Goal: Information Seeking & Learning: Check status

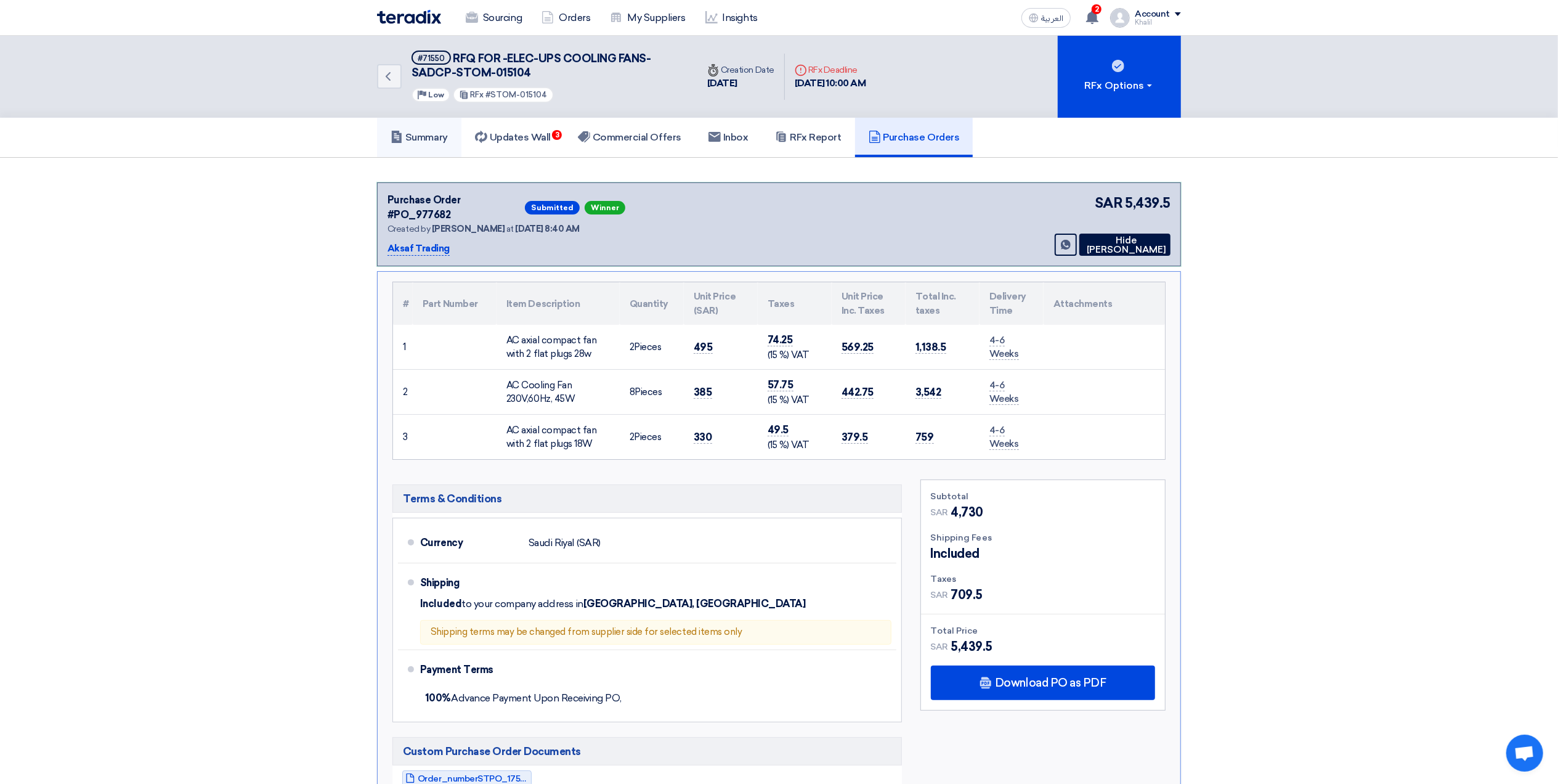
click at [430, 131] on h5 "Summary" at bounding box center [419, 137] width 57 height 12
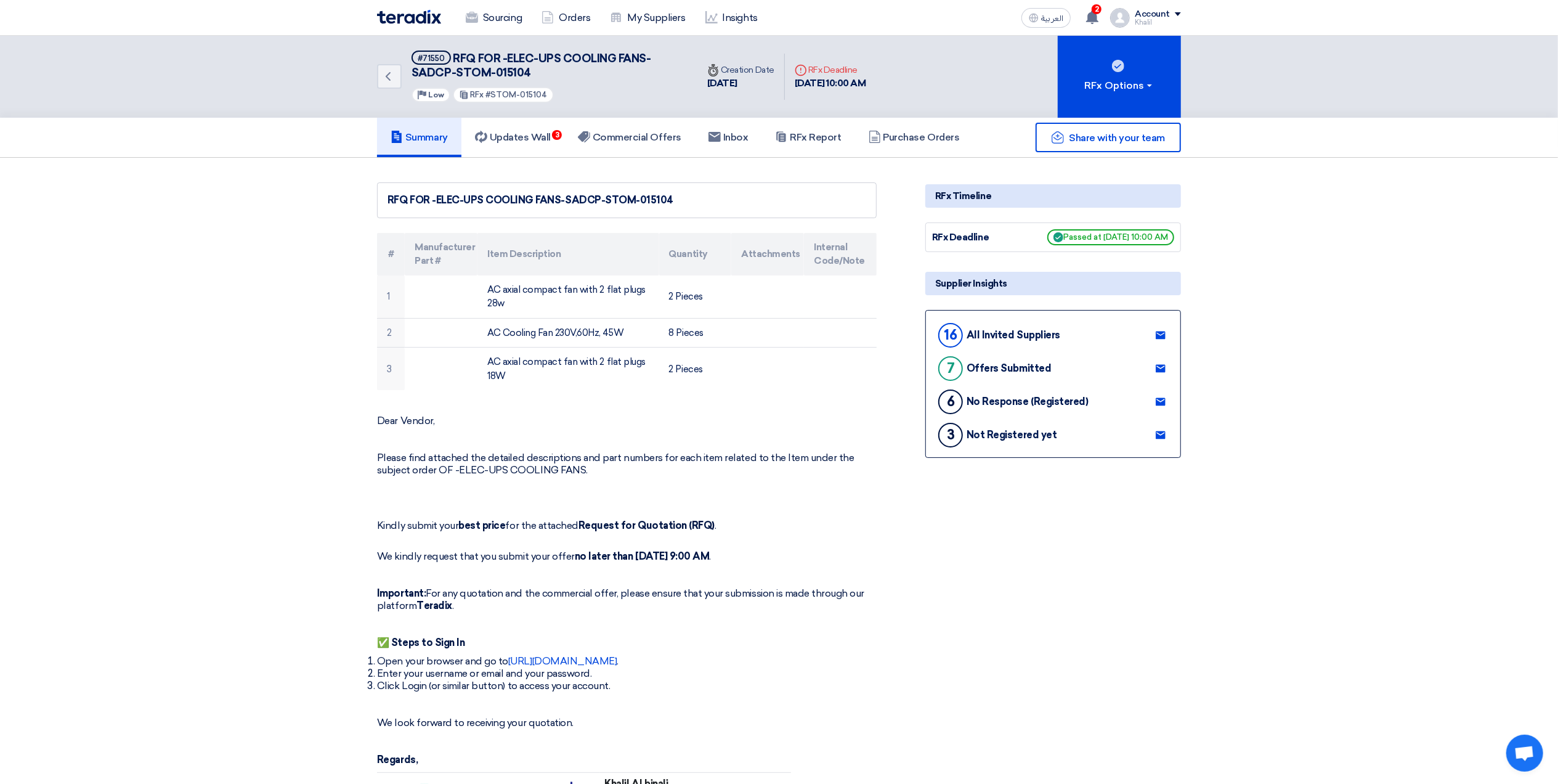
click at [427, 136] on h5 "Summary" at bounding box center [419, 137] width 57 height 12
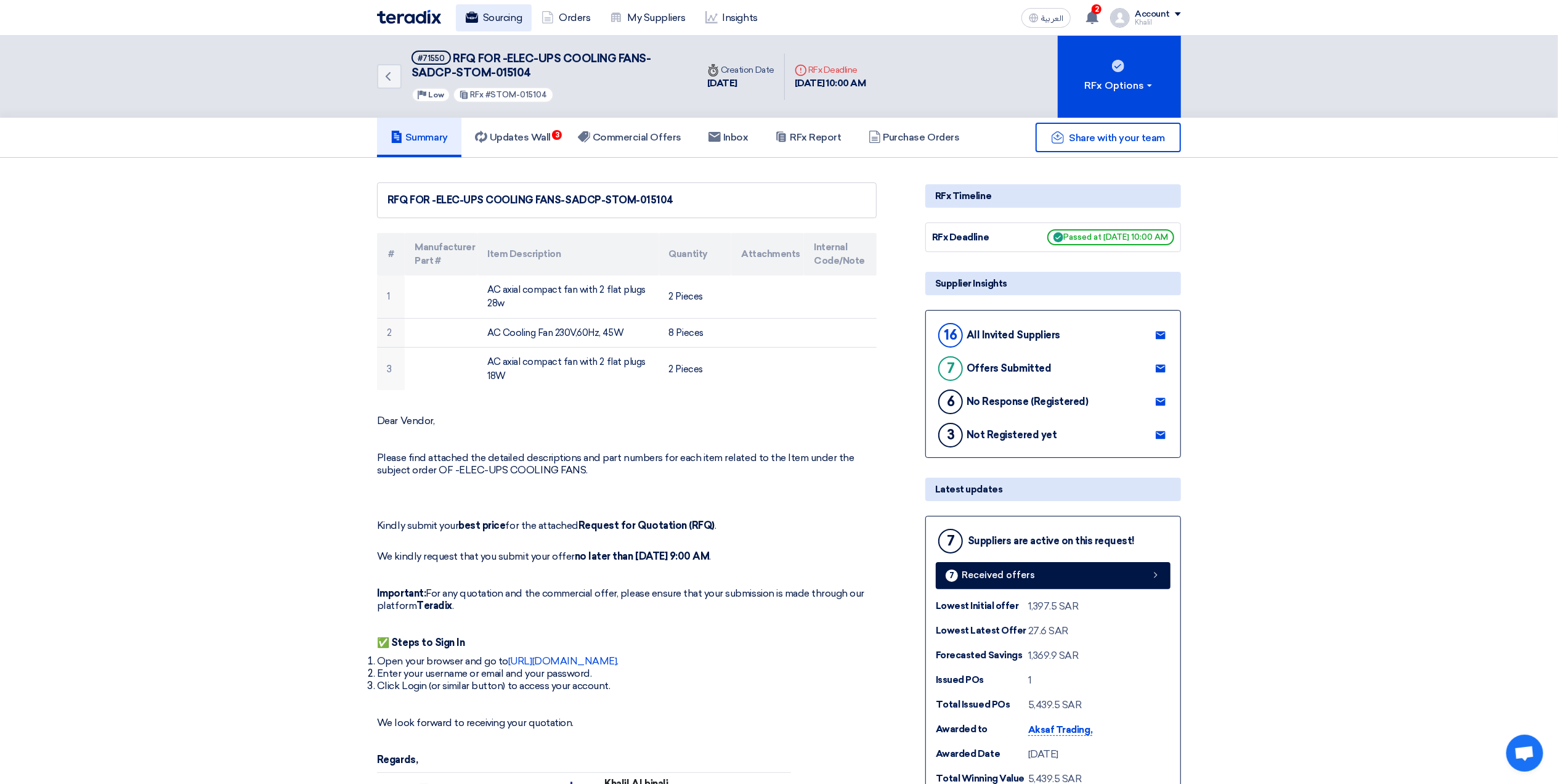
click at [498, 18] on link "Sourcing" at bounding box center [494, 18] width 76 height 27
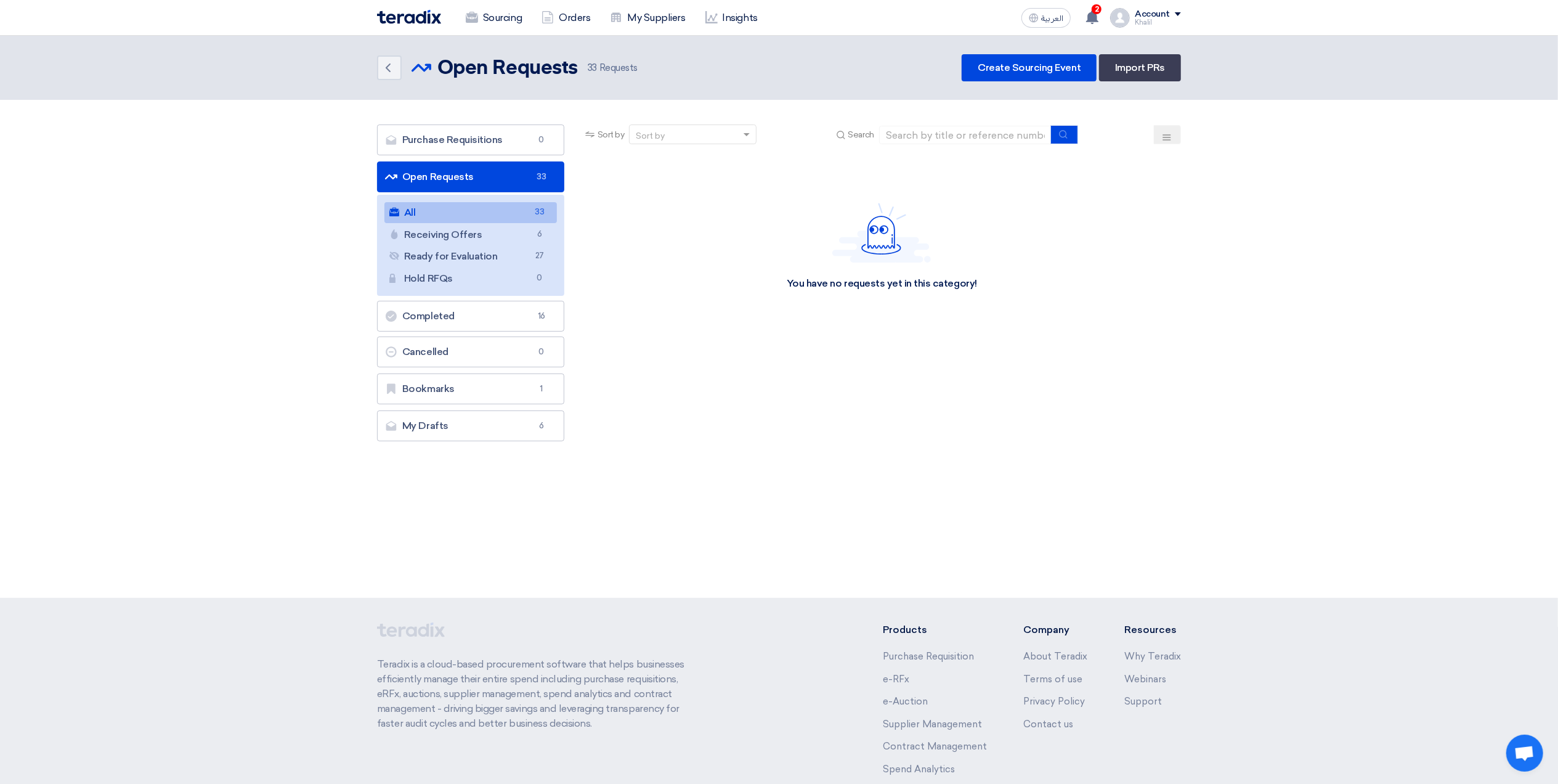
click at [501, 210] on link "All All 33" at bounding box center [471, 212] width 173 height 21
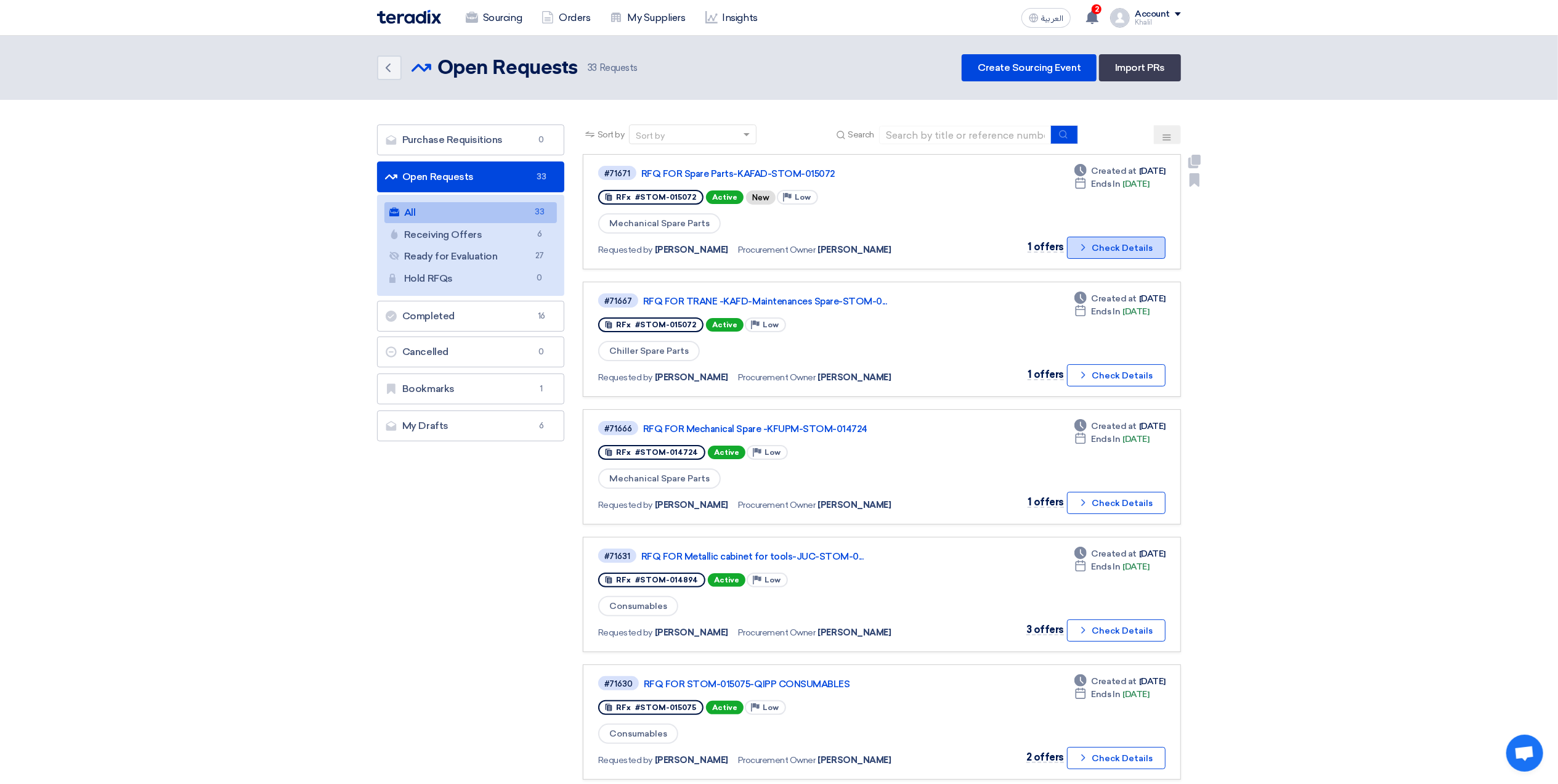
click at [1097, 242] on button "Check details Check Details" at bounding box center [1117, 248] width 99 height 22
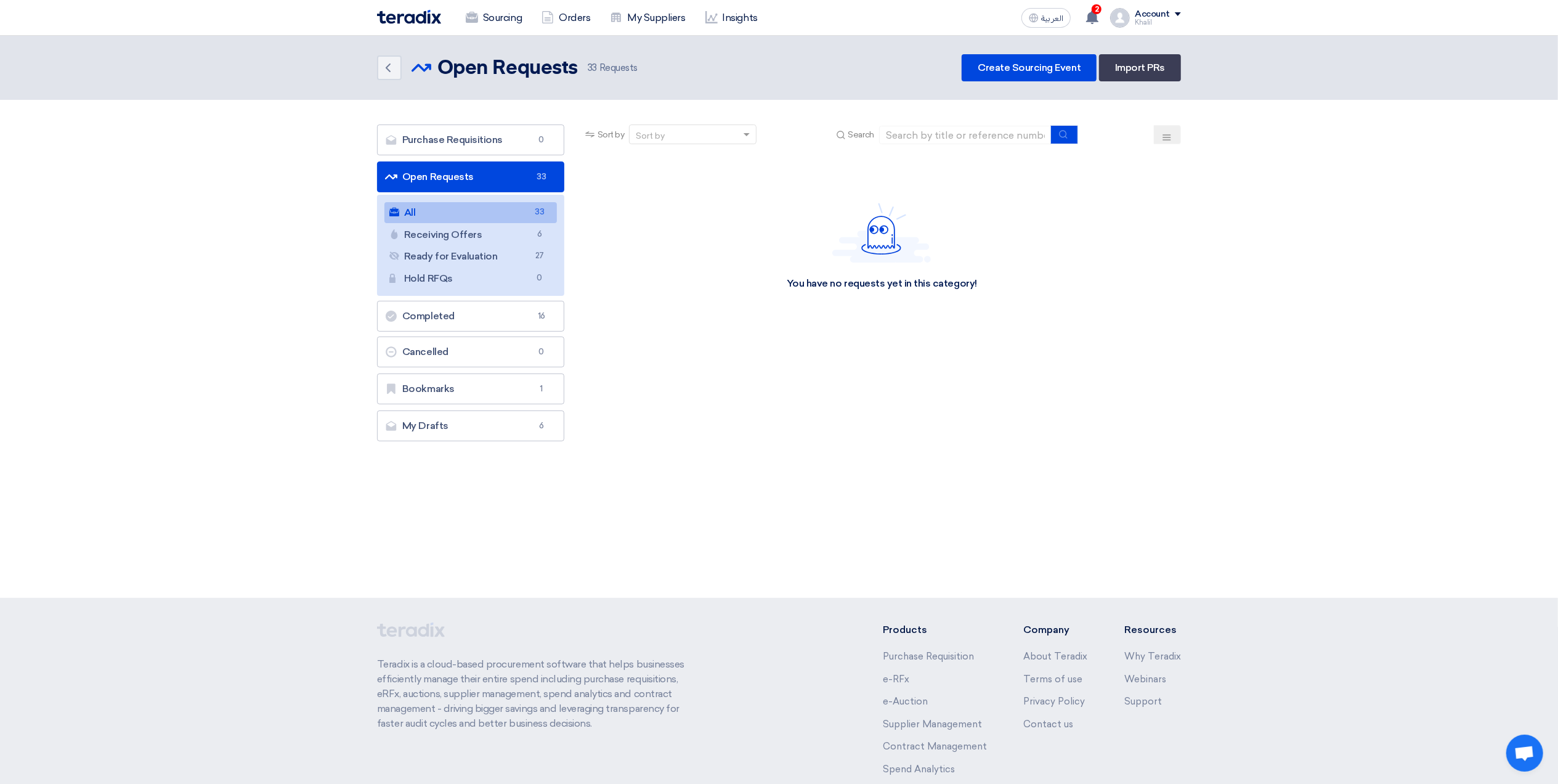
click at [482, 211] on link "All All 33" at bounding box center [471, 212] width 173 height 21
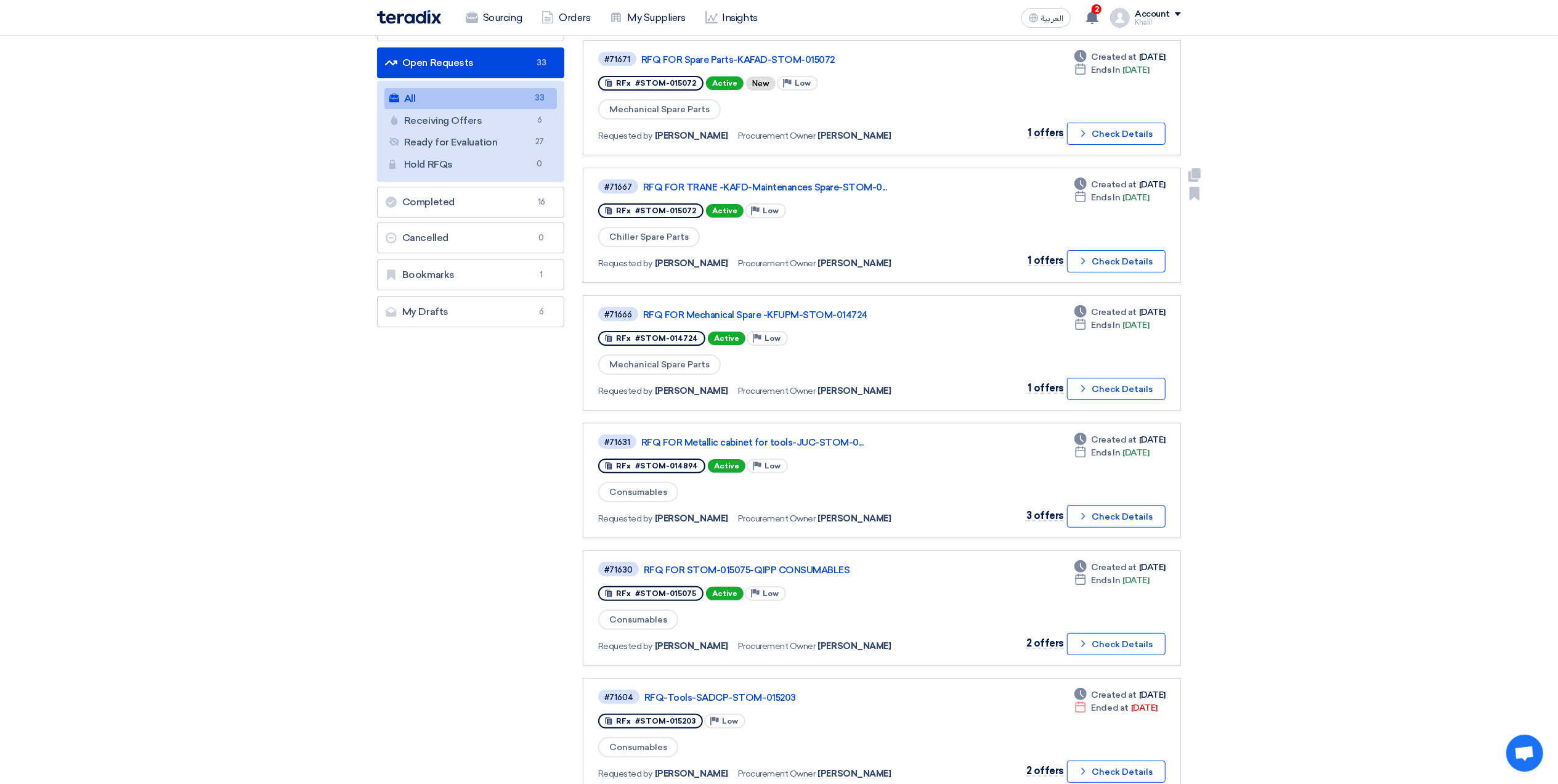
scroll to position [164, 0]
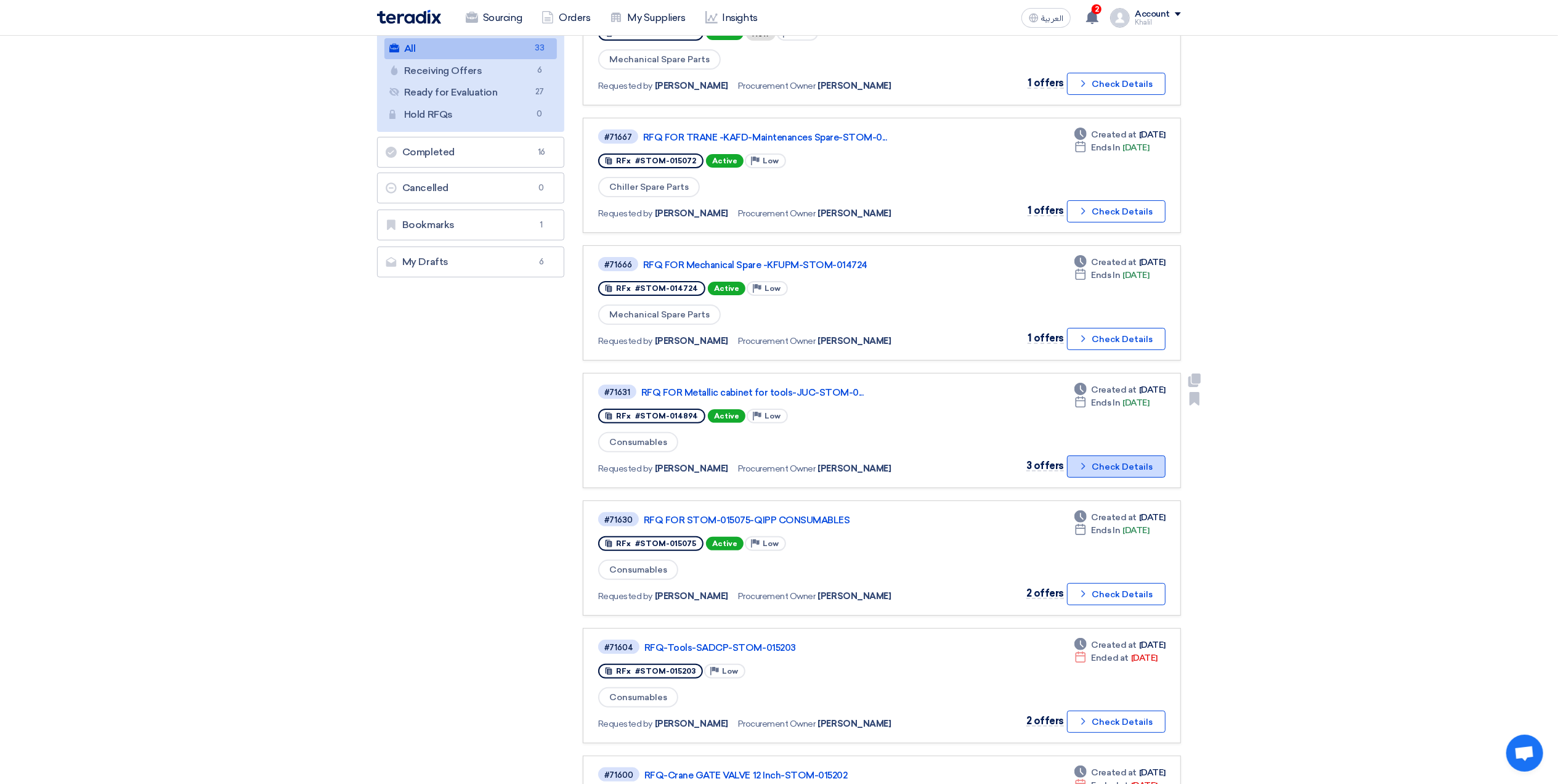
click at [1084, 460] on icon "Check details" at bounding box center [1083, 465] width 12 height 12
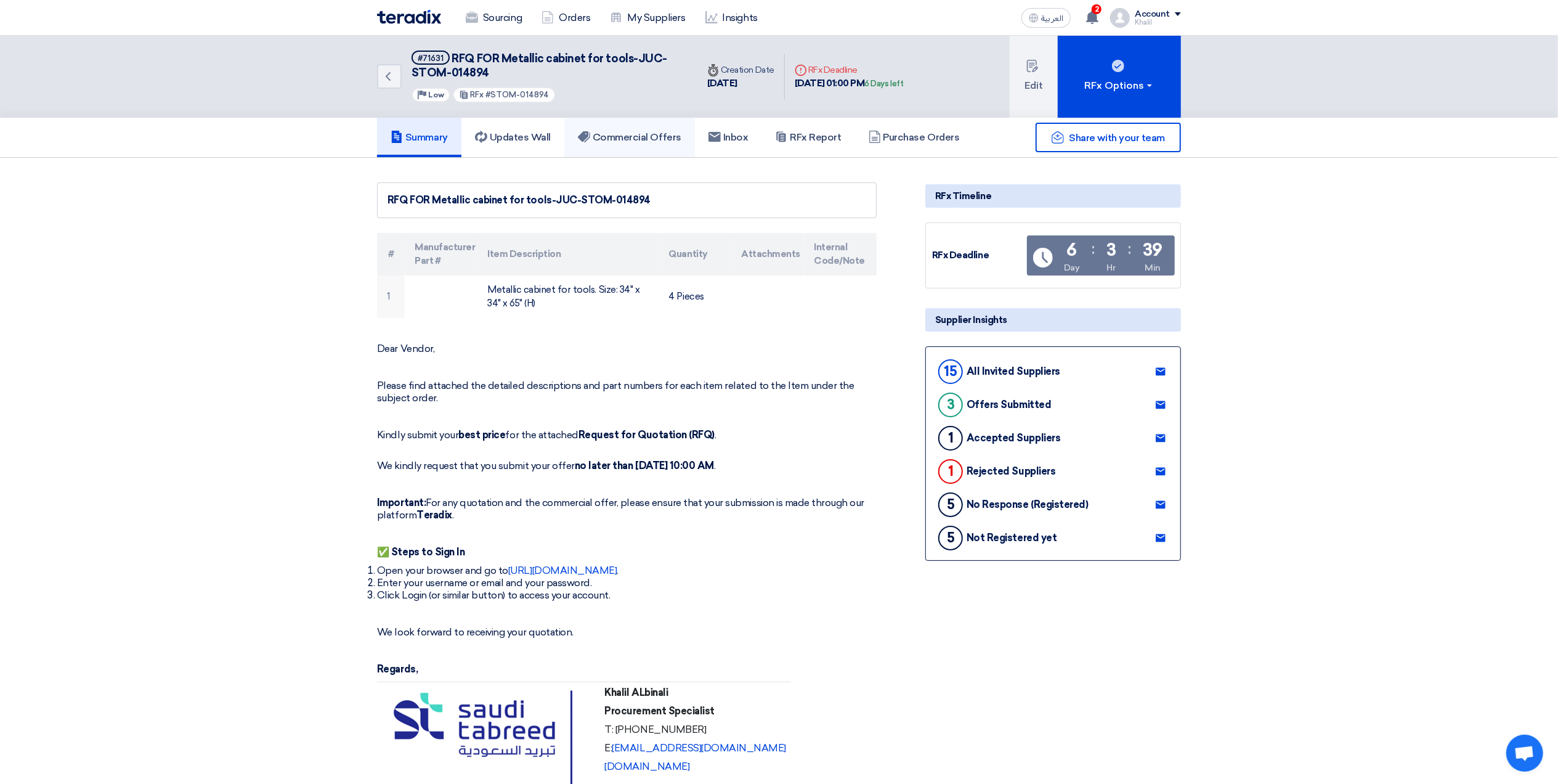
click at [642, 139] on h5 "Commercial Offers" at bounding box center [630, 137] width 103 height 12
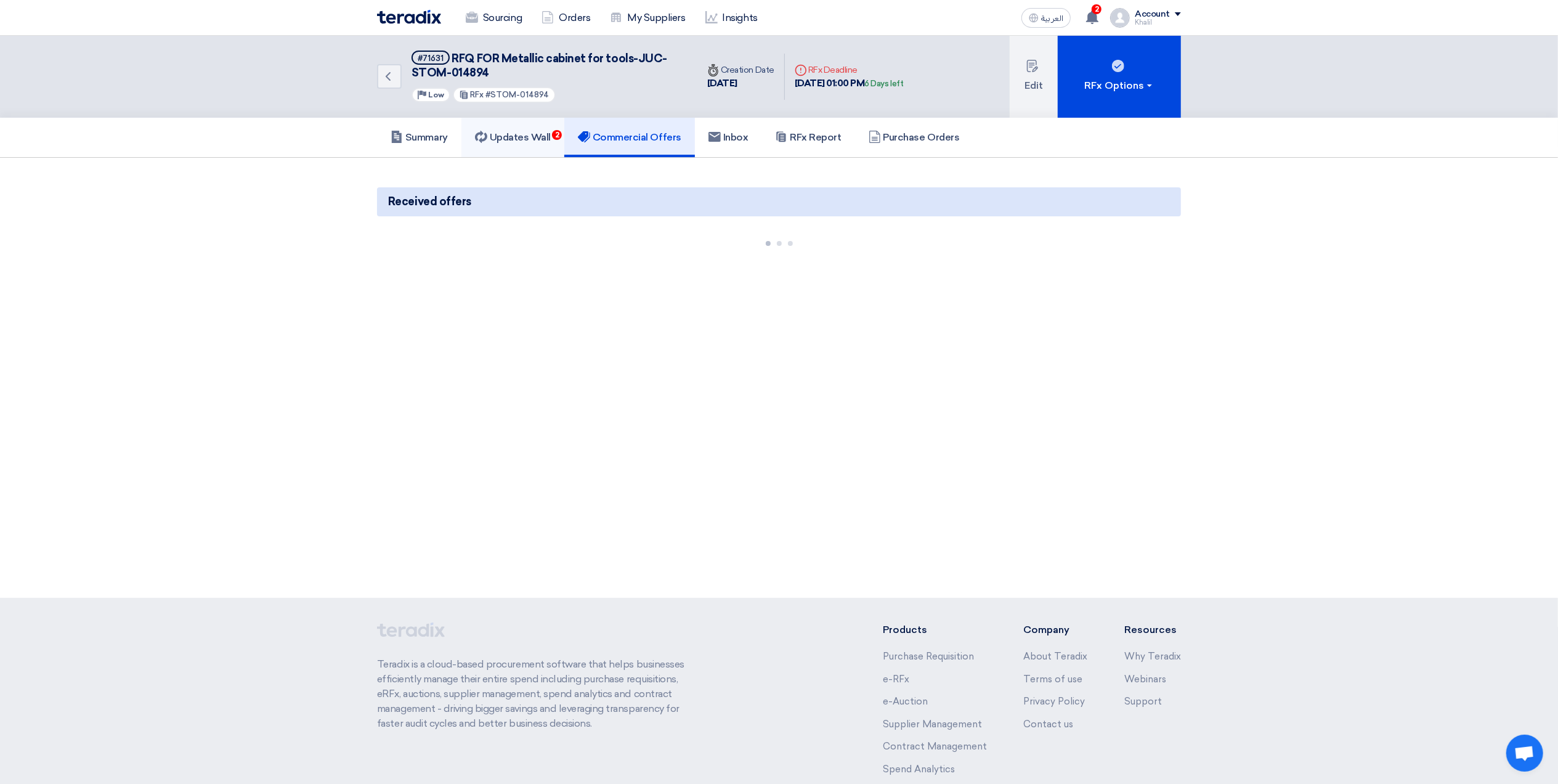
click at [521, 139] on h5 "Updates Wall 2" at bounding box center [513, 137] width 76 height 12
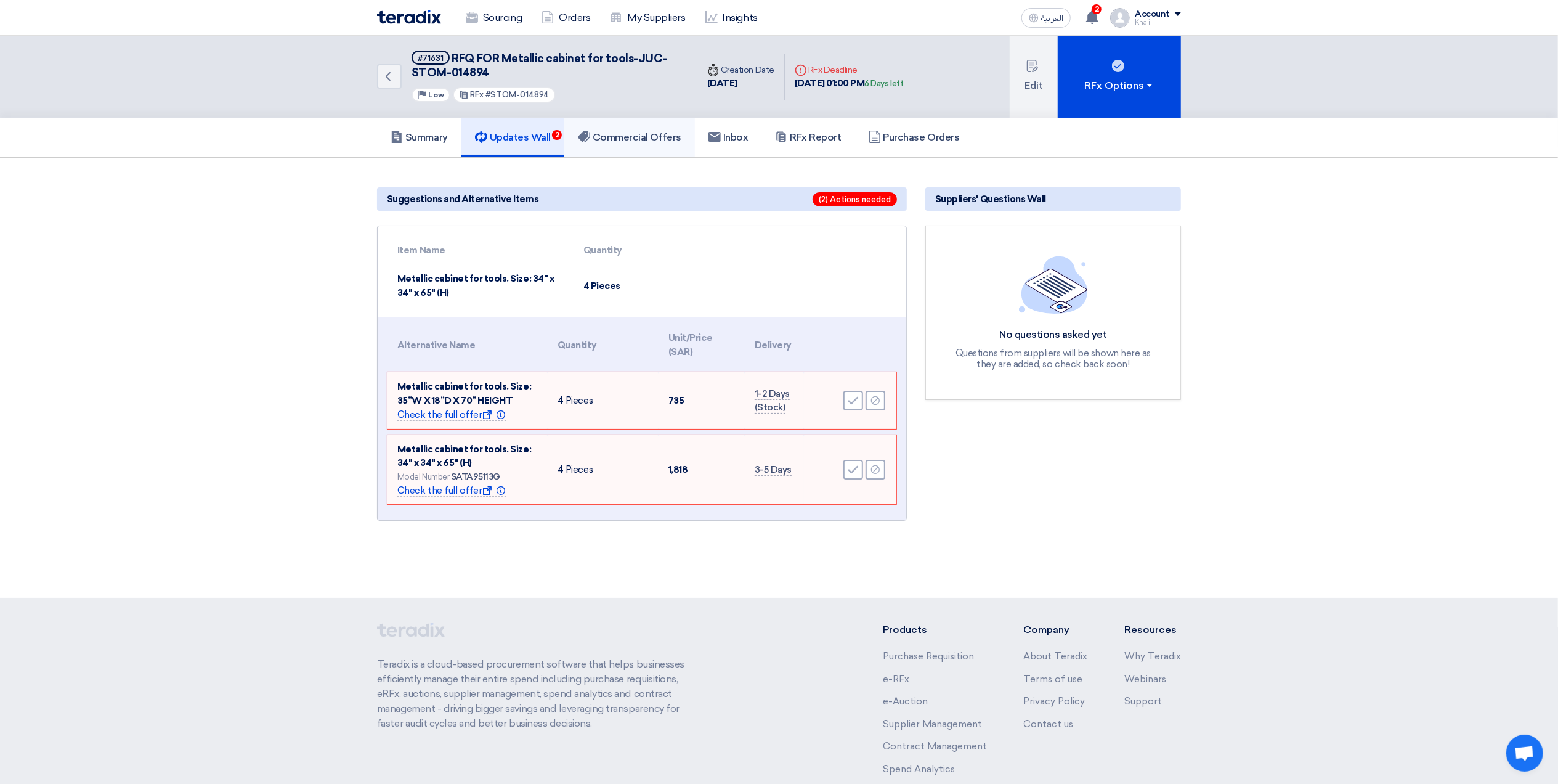
click at [636, 136] on h5 "Commercial Offers" at bounding box center [630, 137] width 103 height 12
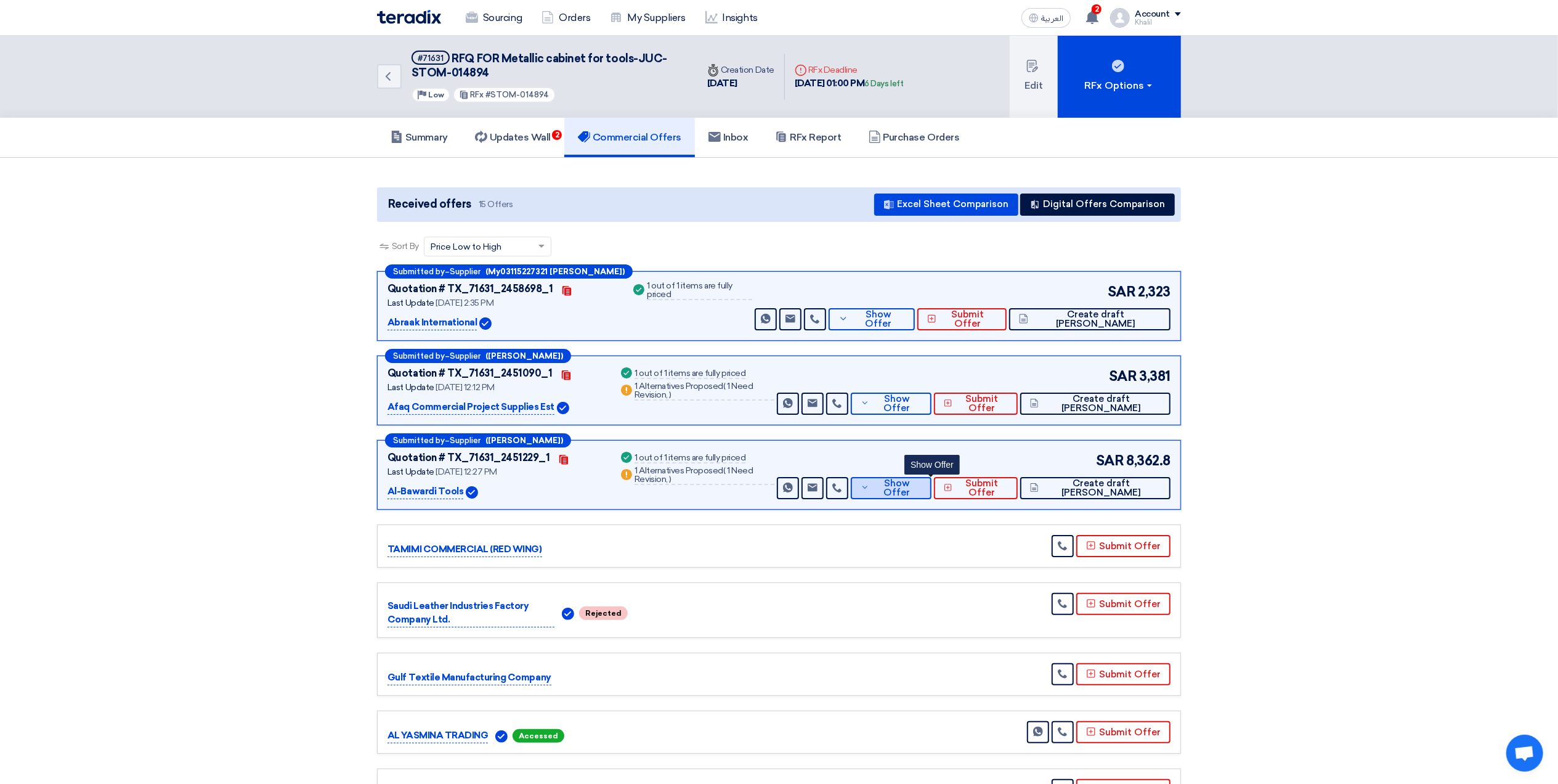
click at [920, 486] on span "Show Offer" at bounding box center [897, 488] width 49 height 19
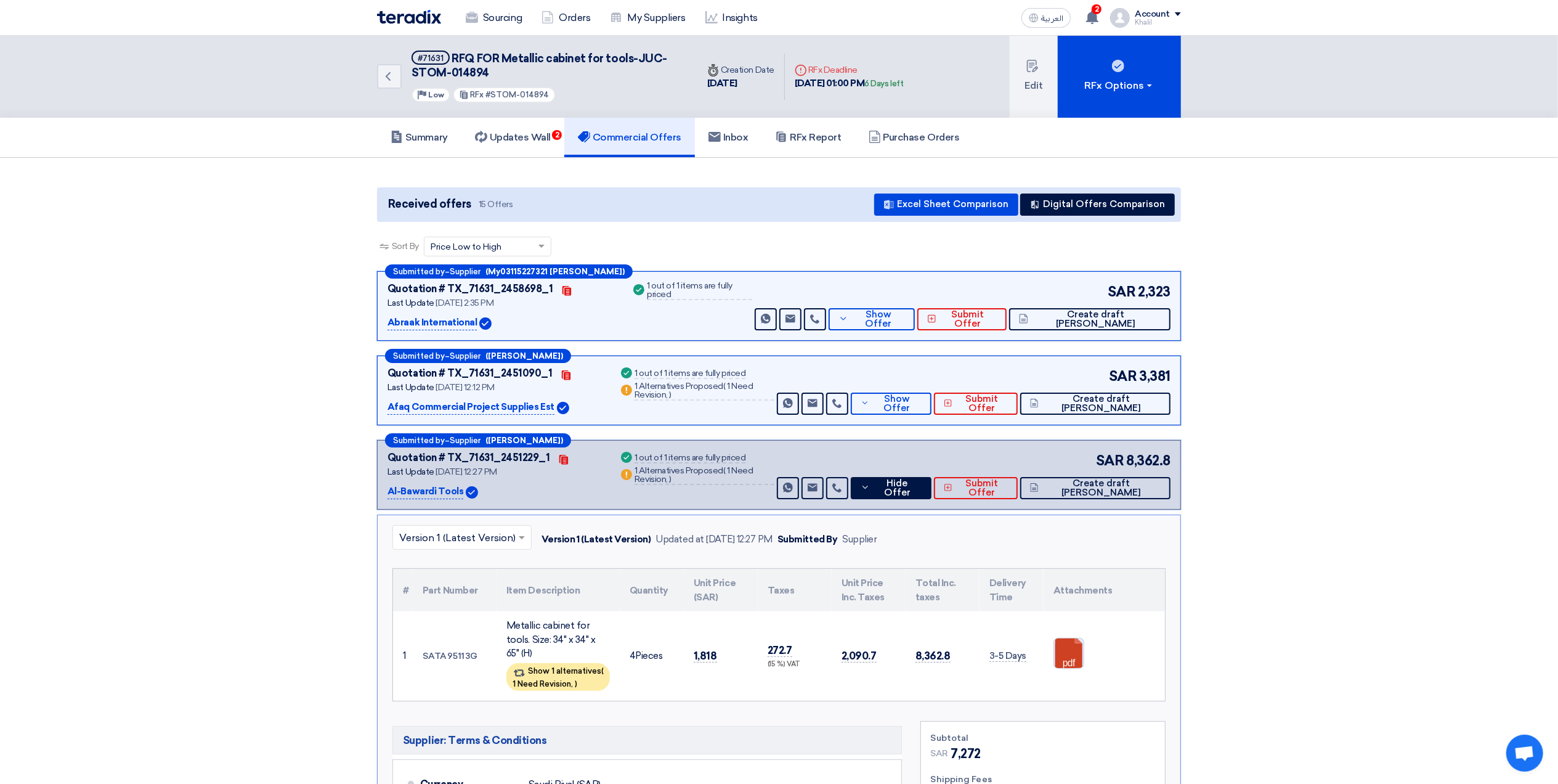
click at [1071, 642] on link at bounding box center [1103, 675] width 99 height 74
click at [921, 402] on span "Show Offer" at bounding box center [897, 404] width 49 height 19
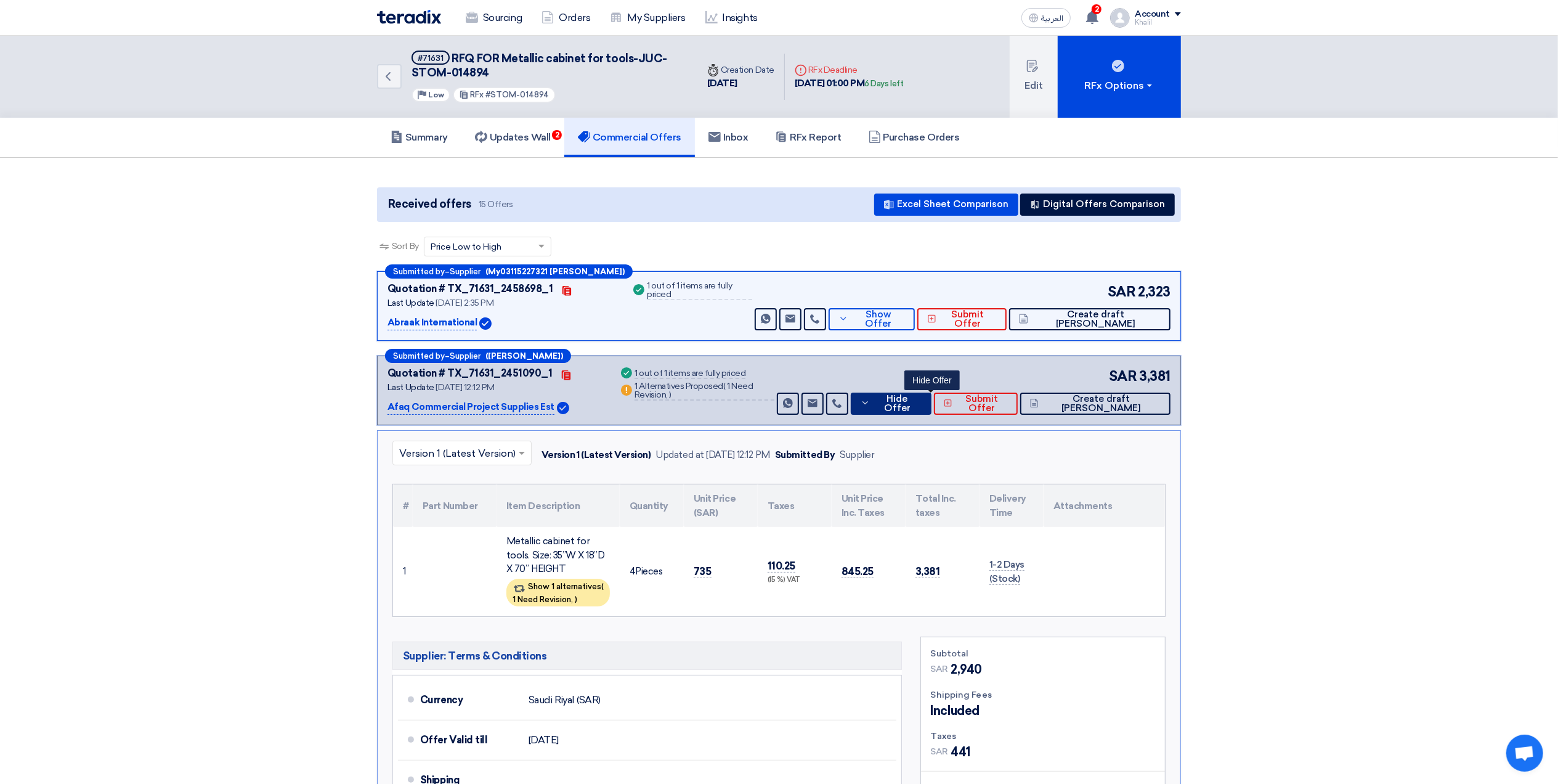
click at [921, 402] on span "Hide Offer" at bounding box center [897, 404] width 49 height 19
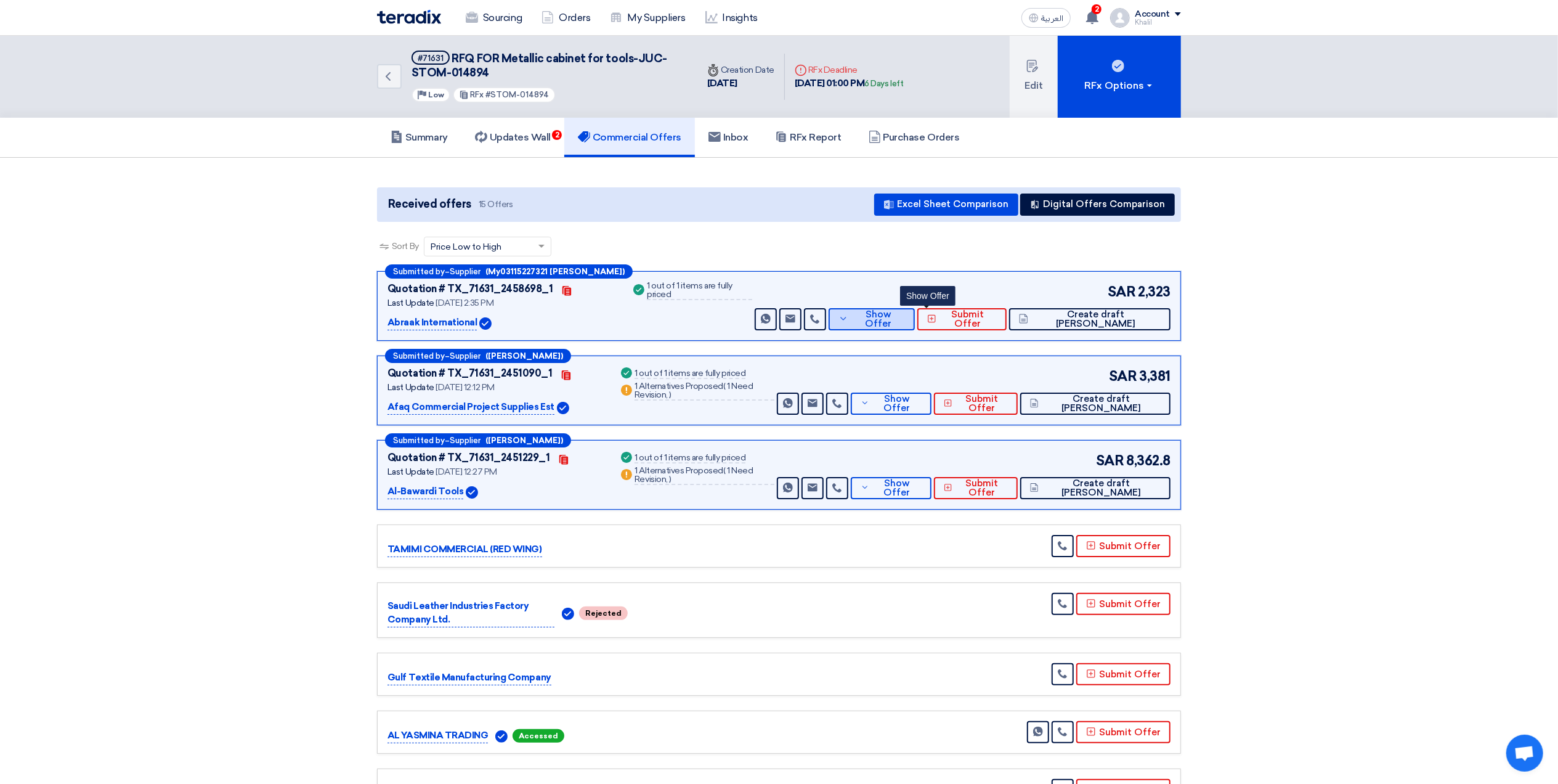
click at [905, 321] on span "Show Offer" at bounding box center [877, 319] width 53 height 19
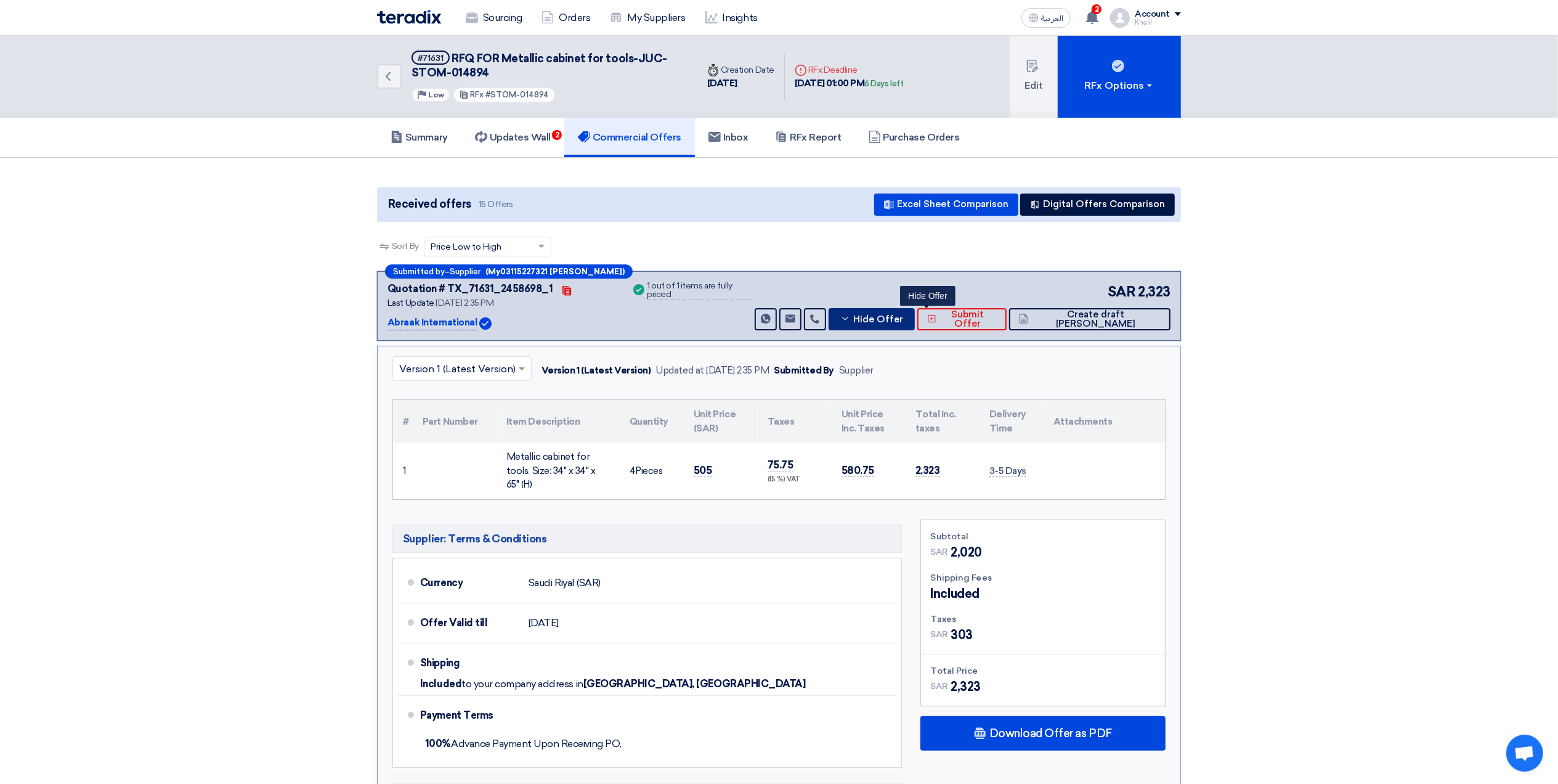
click at [904, 321] on span "Hide Offer" at bounding box center [878, 319] width 50 height 9
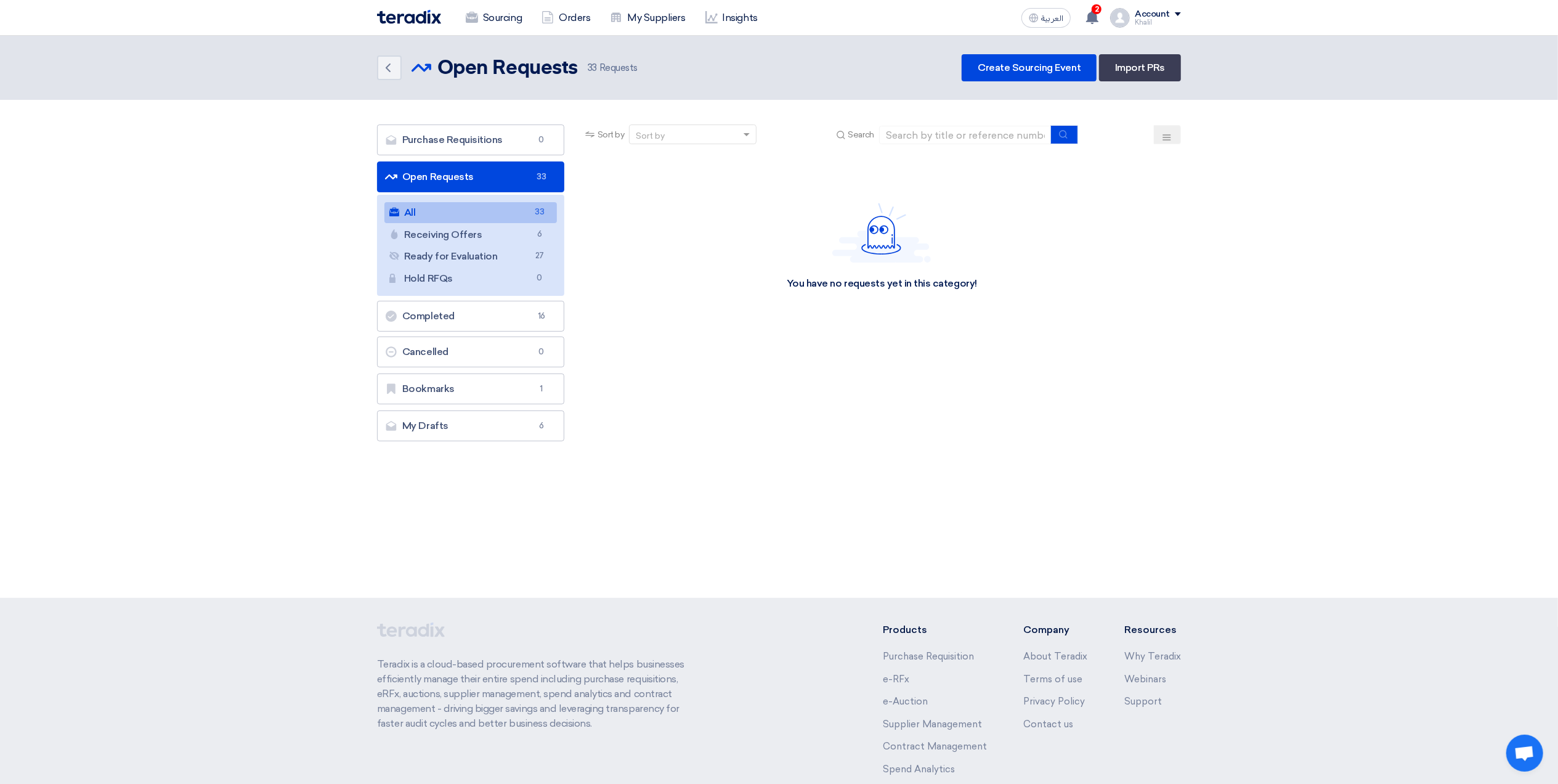
click at [448, 217] on link "All All 33" at bounding box center [471, 212] width 173 height 21
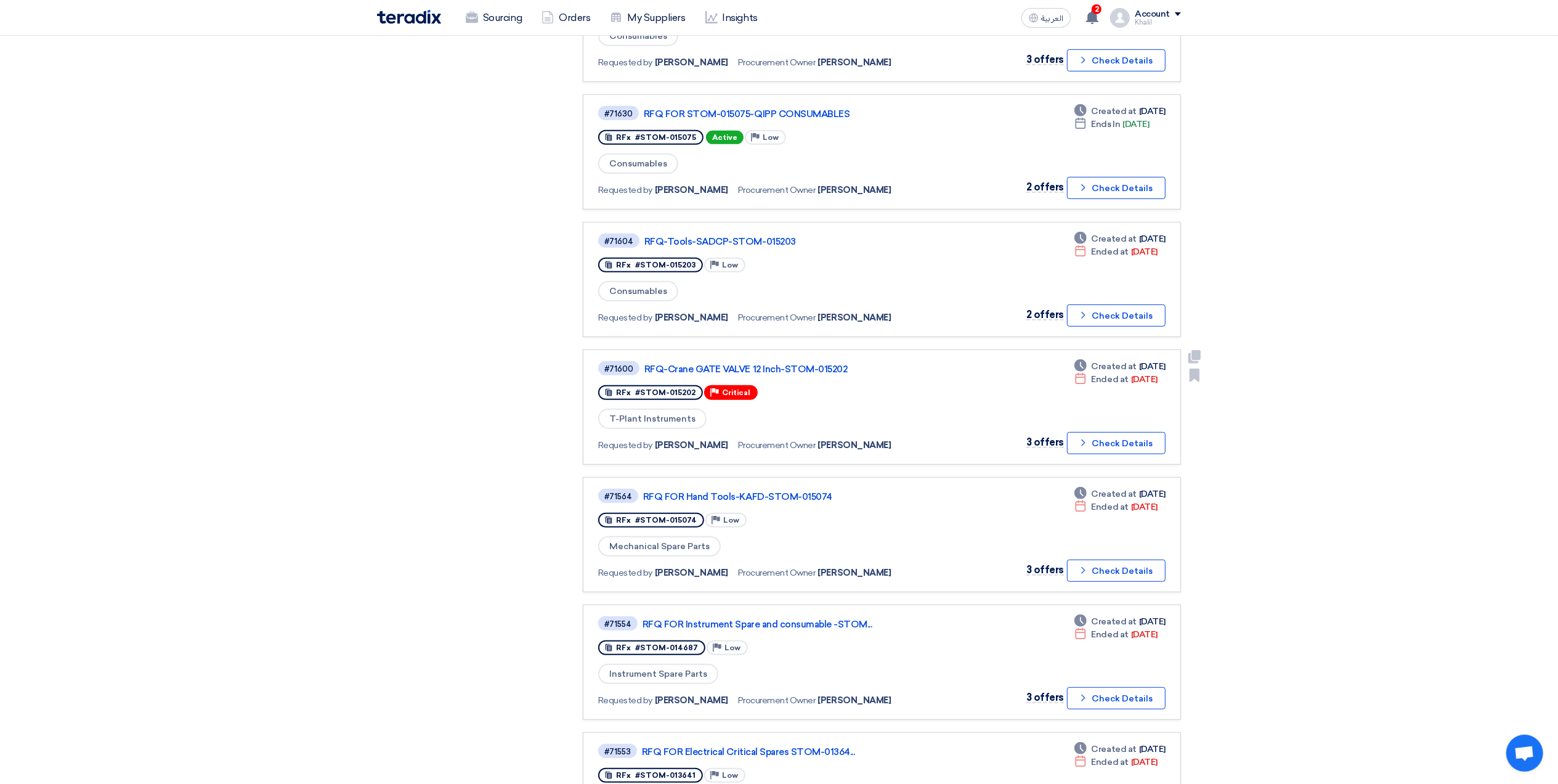
scroll to position [575, 0]
